Goal: Check status: Check status

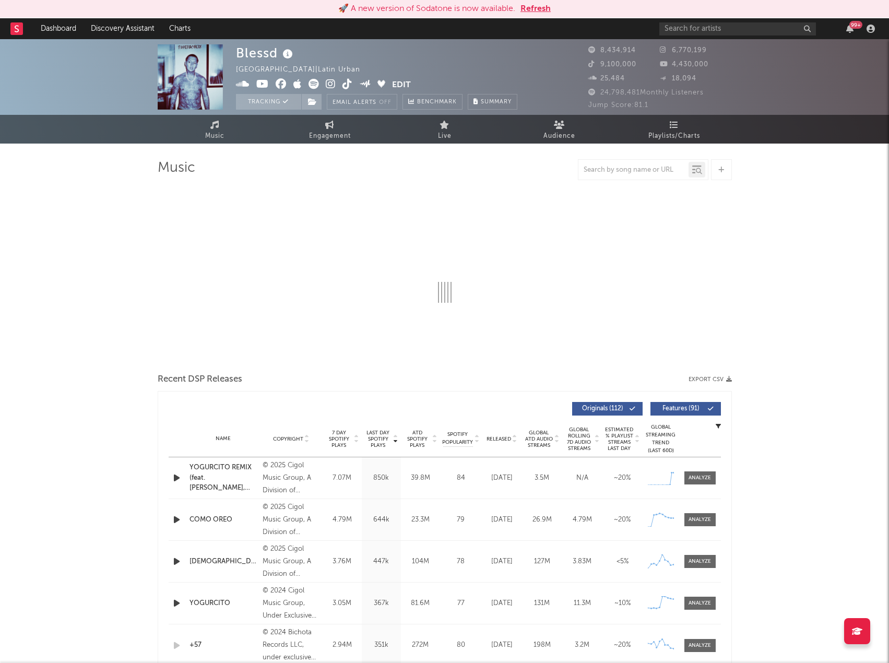
click at [535, 9] on button "Refresh" at bounding box center [536, 9] width 30 height 13
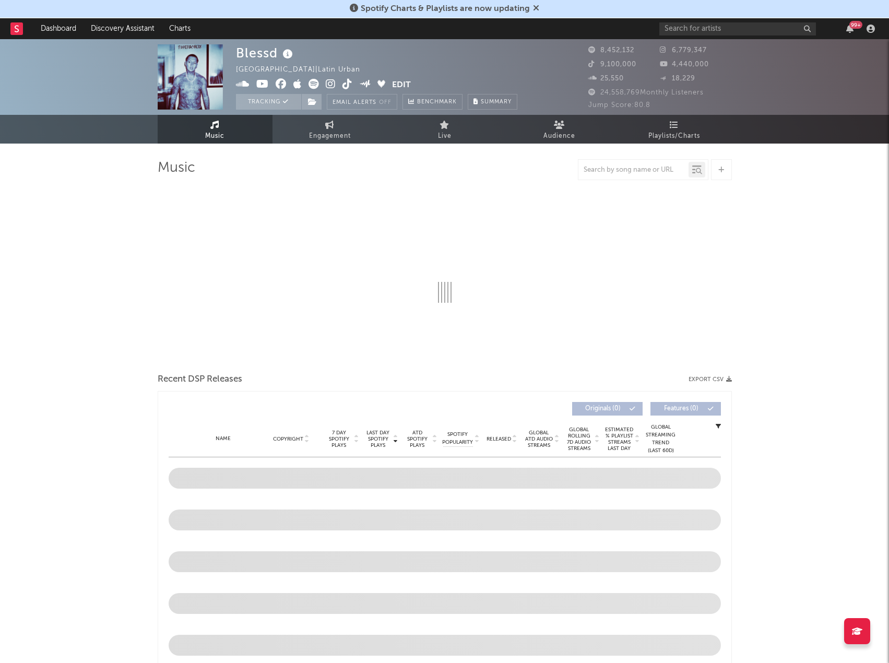
select select "6m"
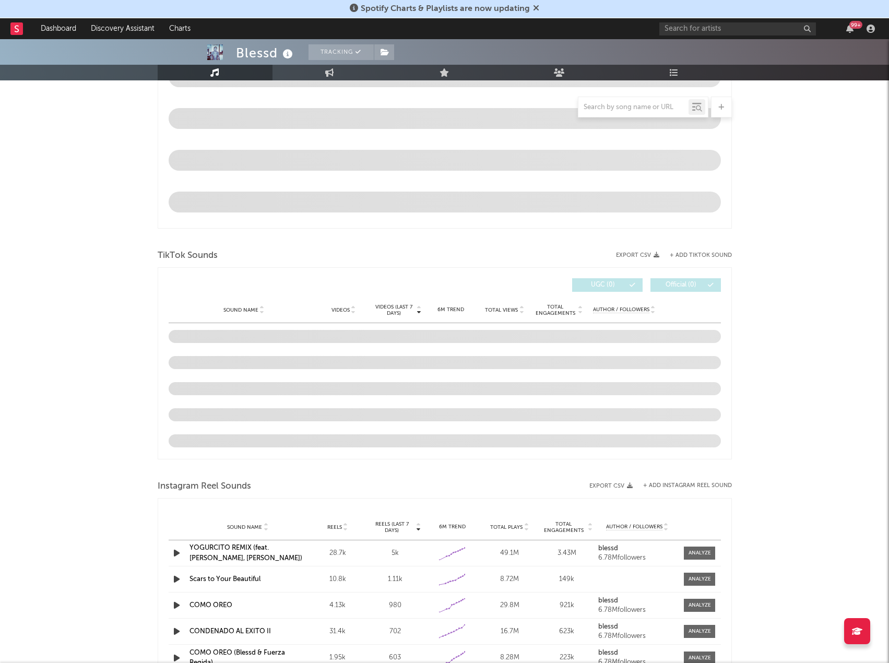
scroll to position [575, 0]
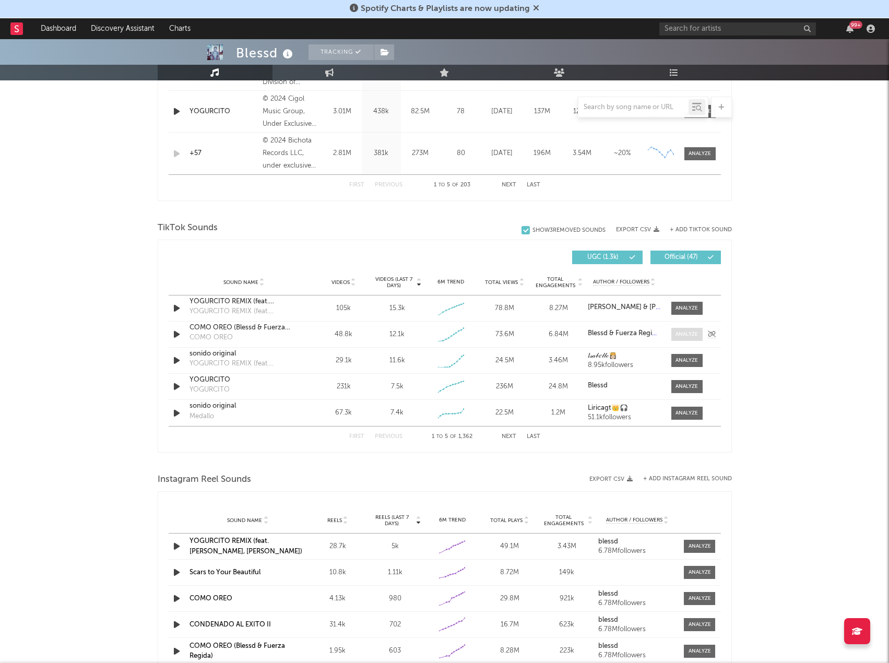
click at [683, 336] on div at bounding box center [687, 335] width 22 height 8
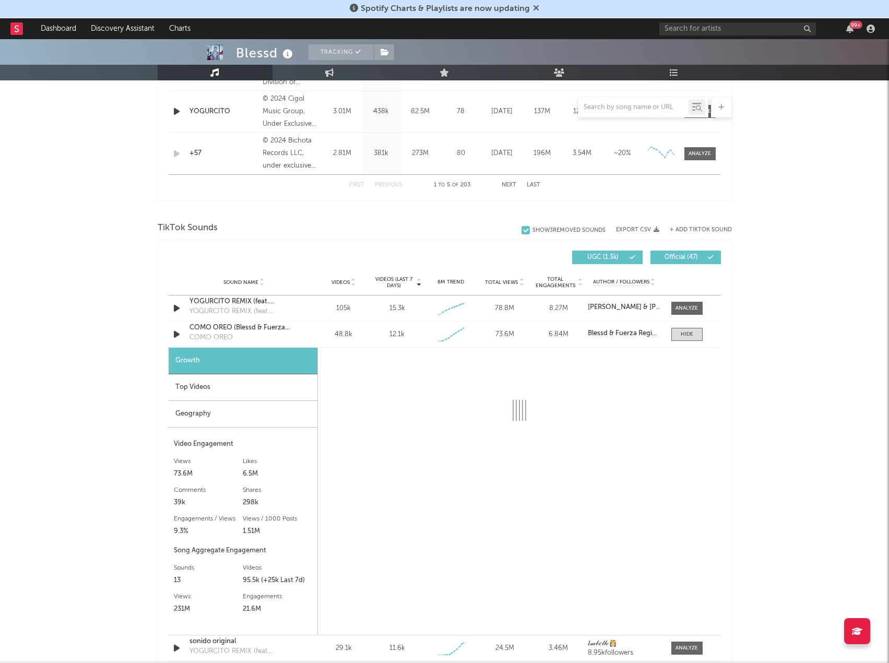
select select "1w"
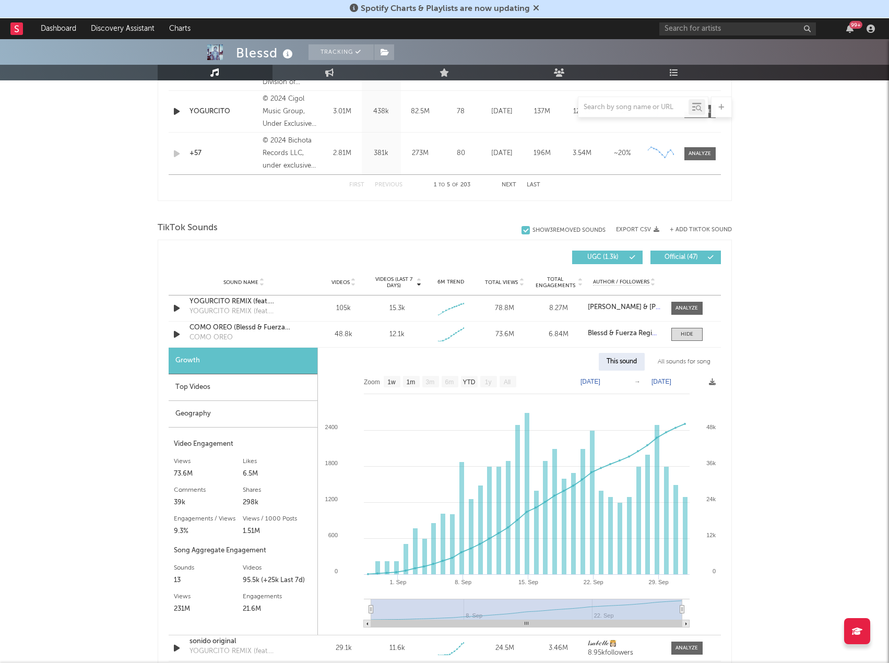
click at [632, 358] on div "This sound" at bounding box center [622, 362] width 46 height 18
click at [672, 358] on div "All sounds for song" at bounding box center [684, 362] width 68 height 18
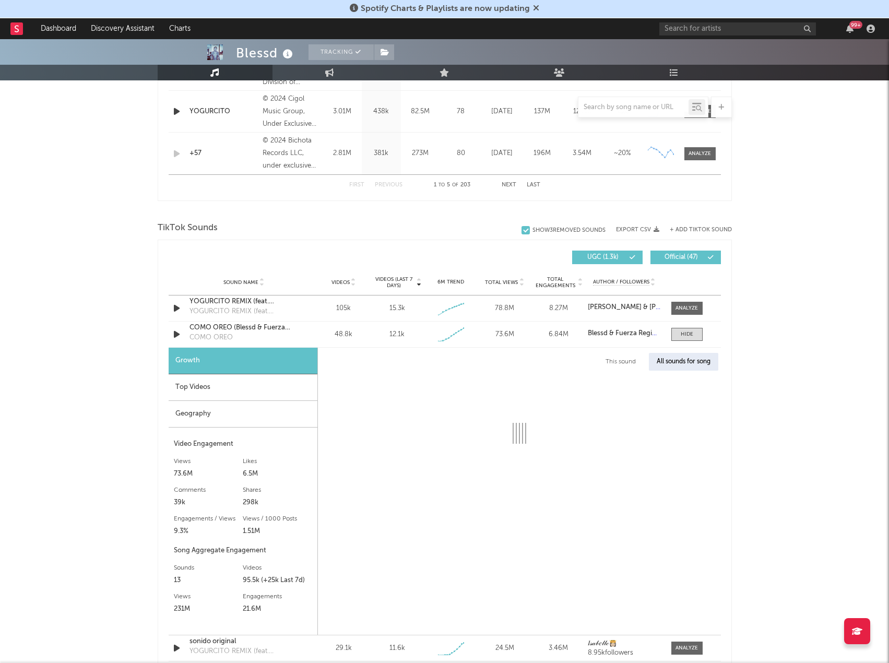
select select "1w"
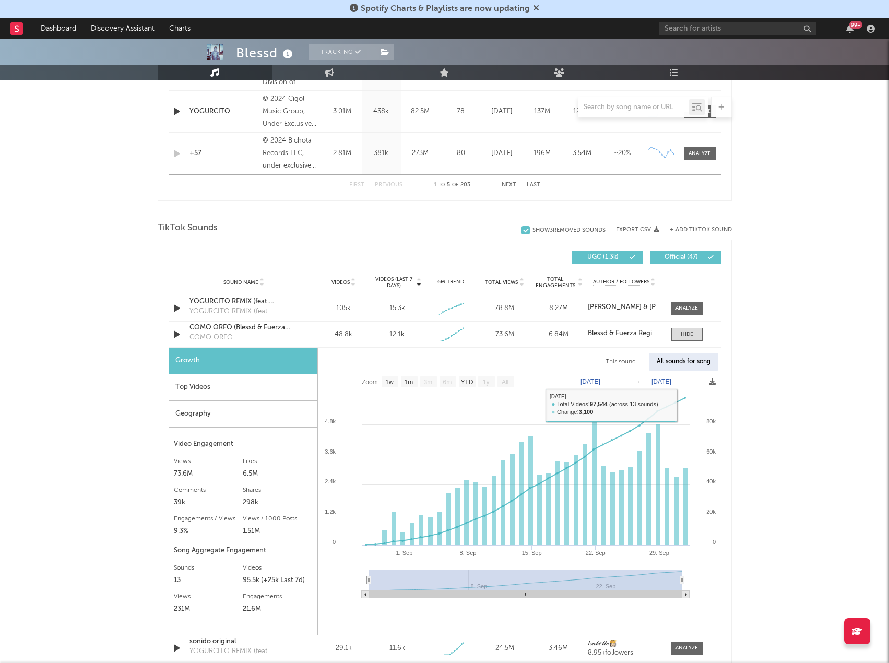
click at [628, 362] on div "This sound" at bounding box center [621, 362] width 46 height 18
select select "1w"
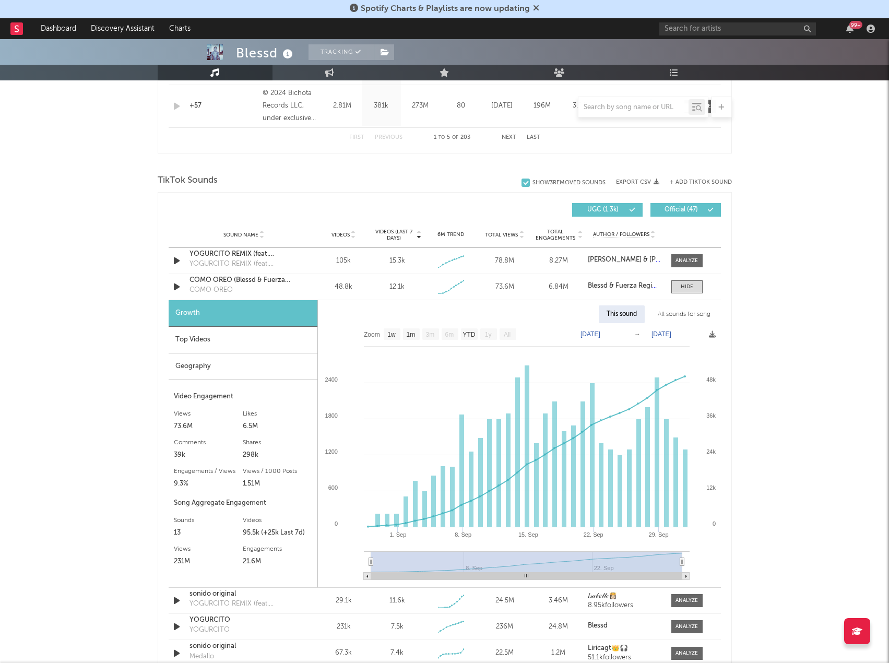
scroll to position [679, 0]
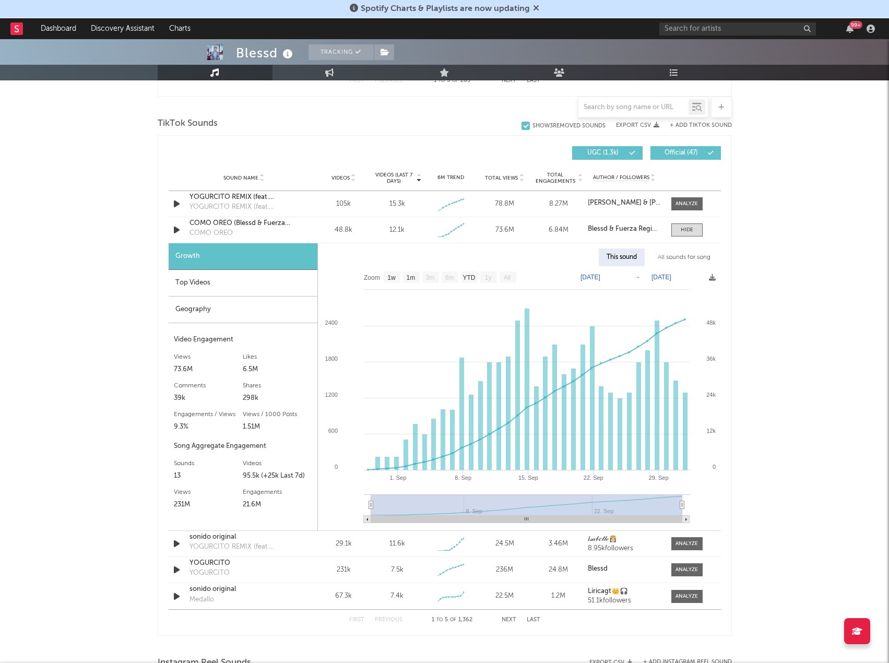
click at [200, 282] on div "Top Videos" at bounding box center [243, 283] width 149 height 27
